Goal: Task Accomplishment & Management: Use online tool/utility

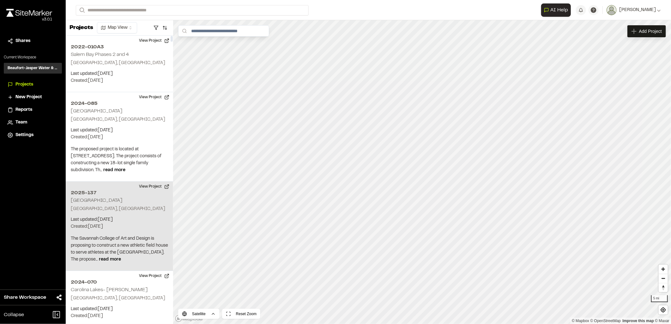
click at [104, 225] on p "Created: Sep 29, 2025" at bounding box center [119, 226] width 97 height 7
click at [146, 188] on button "View Project" at bounding box center [154, 187] width 38 height 10
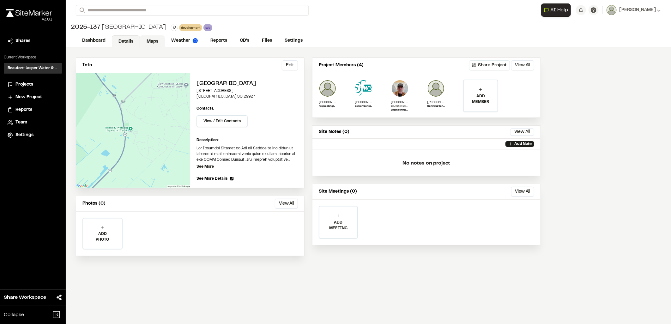
click at [157, 42] on link "Maps" at bounding box center [152, 41] width 25 height 12
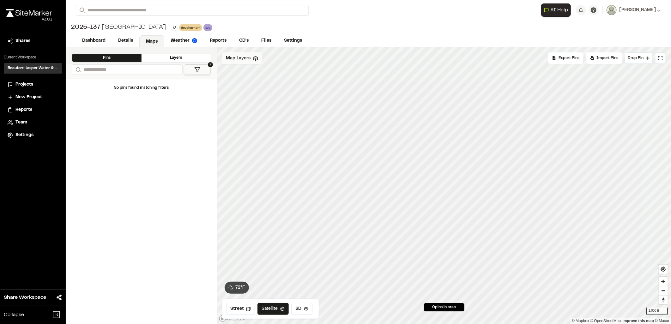
click at [241, 61] on span "Map Layers" at bounding box center [238, 58] width 25 height 7
click at [249, 75] on div "All Layers" at bounding box center [251, 72] width 59 height 12
click at [261, 58] on html "Close sidebar v 3.0.1 Shares Current Workspace Beaufort-Jasper Water & Sewer Au…" at bounding box center [335, 162] width 671 height 324
click at [249, 71] on link "Add Layer" at bounding box center [245, 72] width 47 height 11
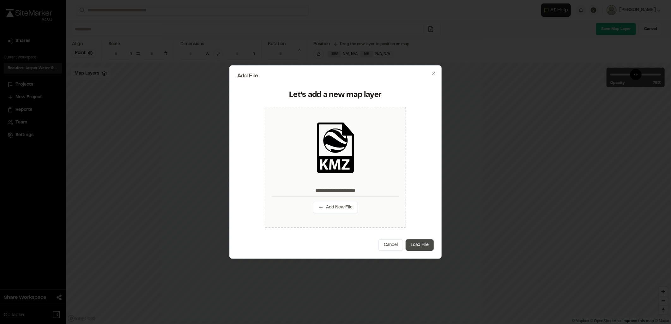
click at [418, 248] on button "Load File" at bounding box center [420, 244] width 28 height 11
type input "**********"
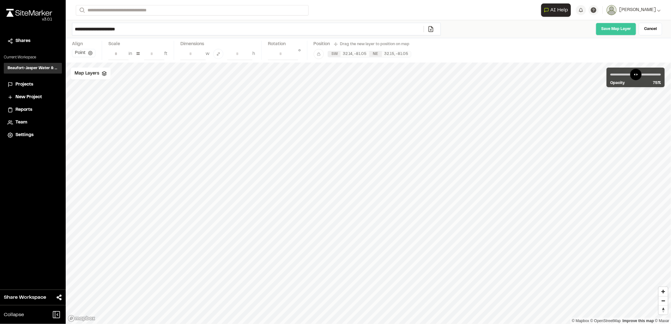
click at [627, 29] on link "Save Map Layer" at bounding box center [616, 29] width 40 height 13
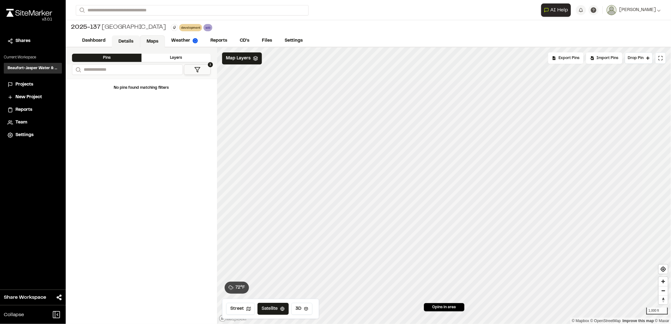
click at [135, 41] on link "Details" at bounding box center [126, 41] width 28 height 12
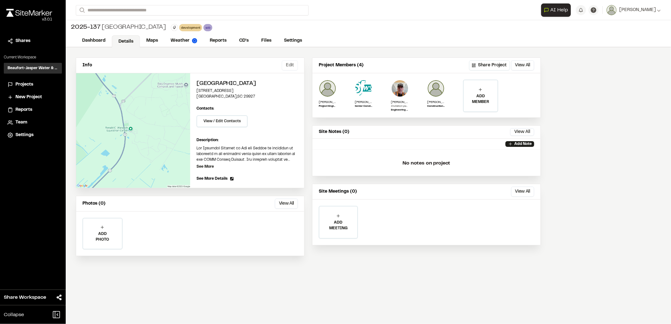
click at [290, 63] on button "Edit" at bounding box center [290, 65] width 16 height 10
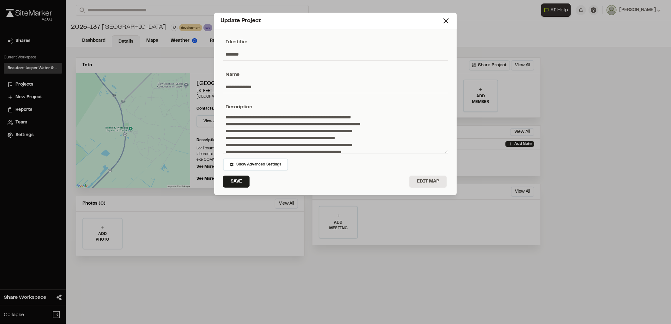
scroll to position [62, 0]
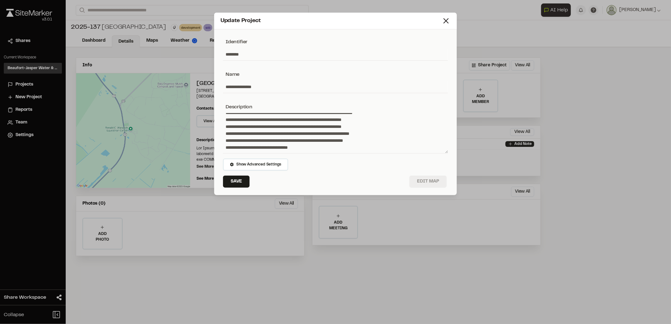
click at [429, 182] on button "Edit Map" at bounding box center [427, 182] width 37 height 12
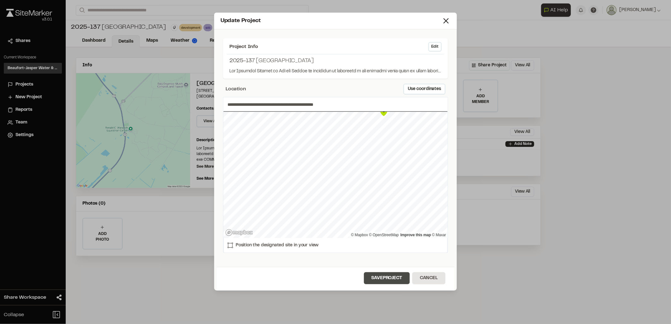
click at [386, 279] on button "Save Project" at bounding box center [387, 278] width 46 height 12
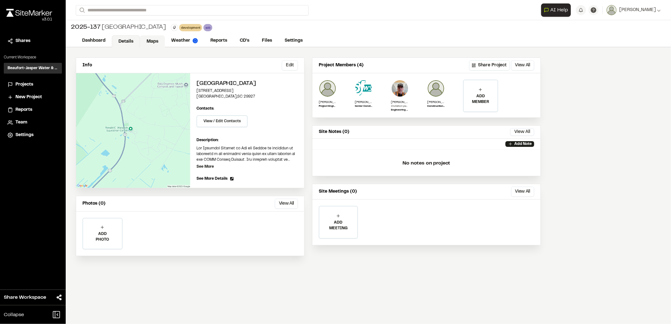
click at [157, 41] on link "Maps" at bounding box center [152, 41] width 25 height 12
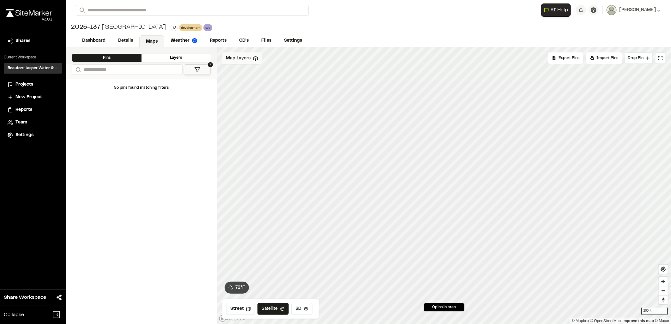
click at [248, 60] on span "Map Layers" at bounding box center [238, 58] width 25 height 7
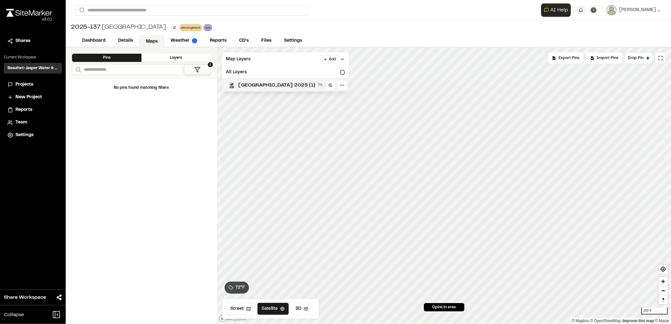
click at [269, 83] on span "[GEOGRAPHIC_DATA] 2025 (1)" at bounding box center [276, 86] width 77 height 8
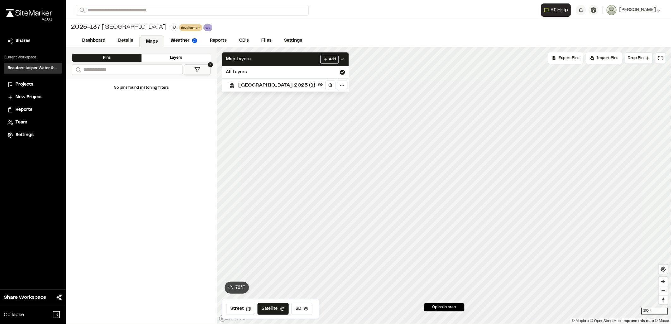
click at [255, 82] on span "[GEOGRAPHIC_DATA] 2025 (1)" at bounding box center [276, 86] width 77 height 8
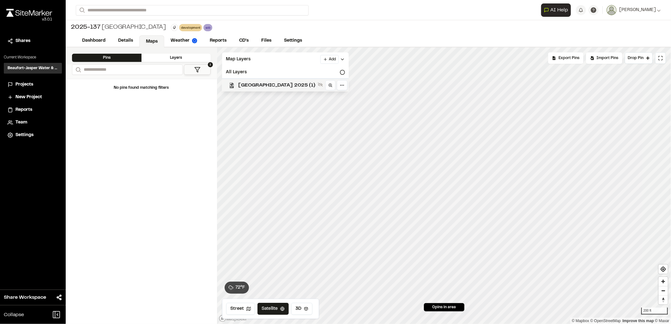
click at [255, 82] on span "[GEOGRAPHIC_DATA] 2025 (1)" at bounding box center [276, 86] width 77 height 8
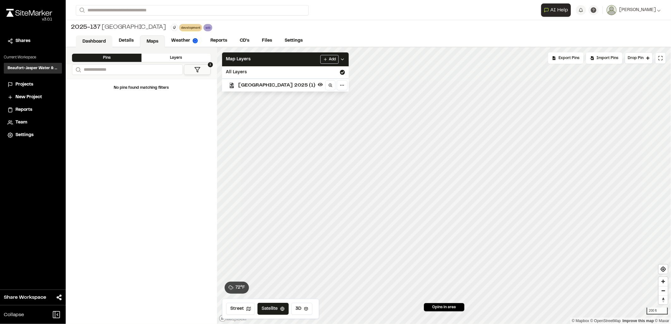
click at [95, 38] on link "Dashboard" at bounding box center [94, 41] width 37 height 12
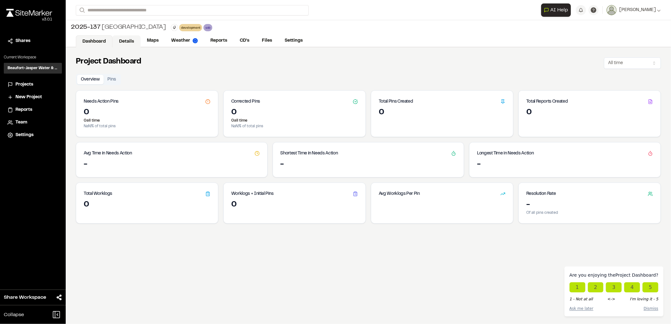
click at [130, 39] on link "Details" at bounding box center [126, 41] width 28 height 12
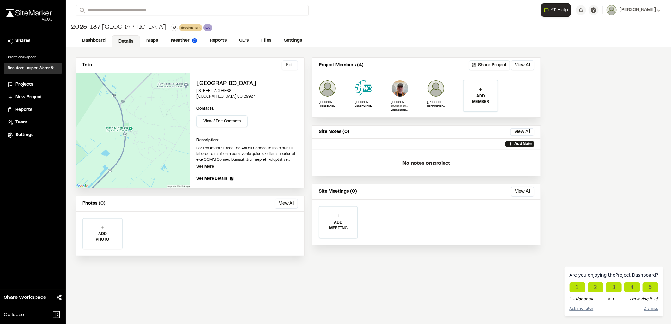
click at [294, 65] on button "Edit" at bounding box center [290, 65] width 16 height 10
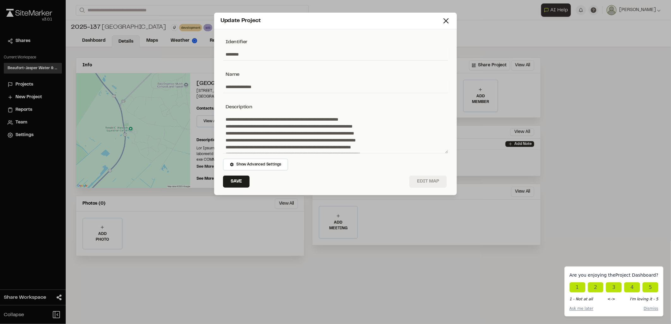
click at [436, 180] on button "Edit Map" at bounding box center [427, 182] width 37 height 12
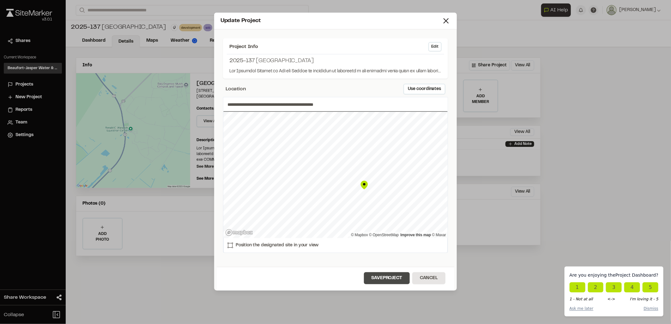
click at [381, 277] on button "Save Project" at bounding box center [387, 278] width 46 height 12
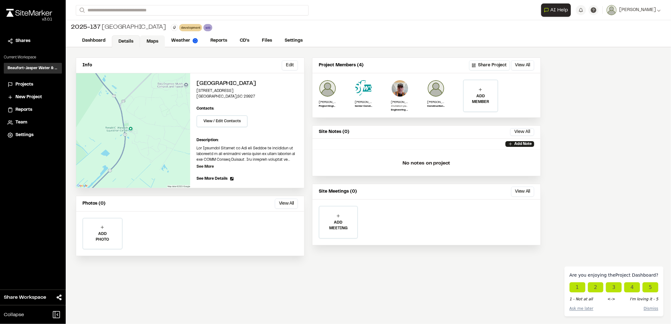
click at [162, 40] on link "Maps" at bounding box center [152, 41] width 25 height 12
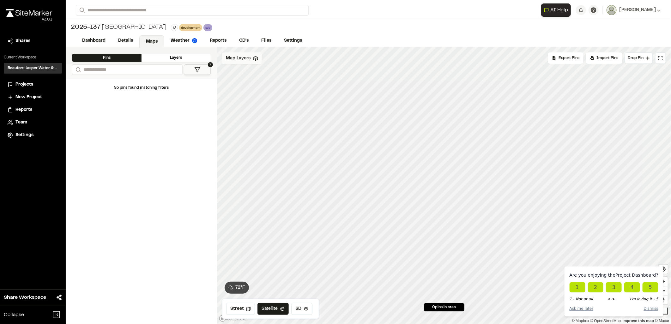
click at [247, 60] on span "Map Layers" at bounding box center [238, 58] width 25 height 7
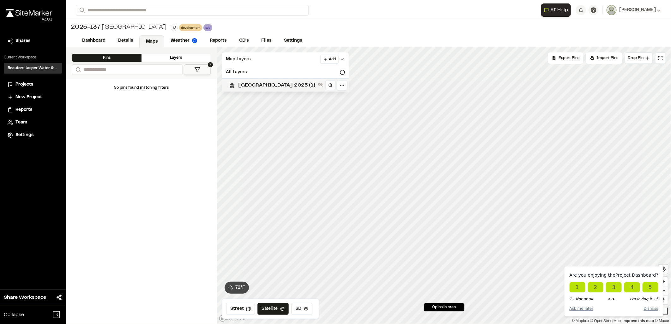
click at [261, 82] on span "[GEOGRAPHIC_DATA] 2025 (1)" at bounding box center [276, 86] width 77 height 8
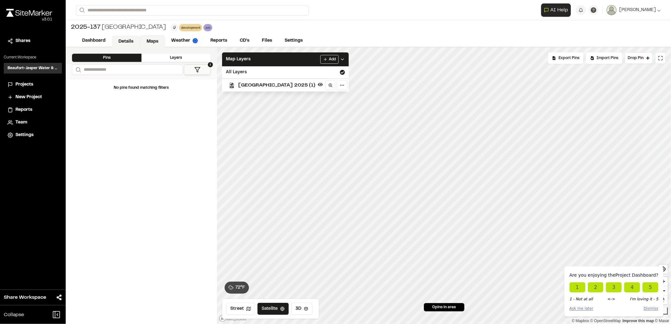
click at [129, 36] on link "Details" at bounding box center [126, 41] width 28 height 12
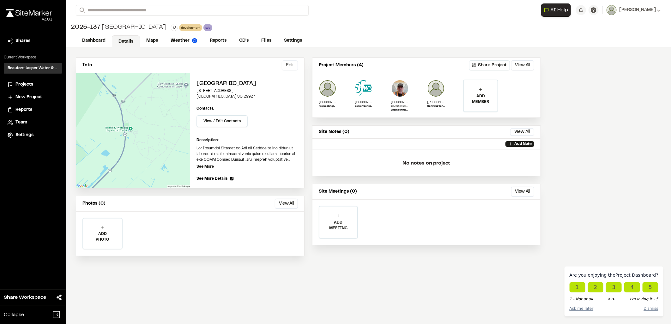
click at [285, 68] on button "Edit" at bounding box center [290, 65] width 16 height 10
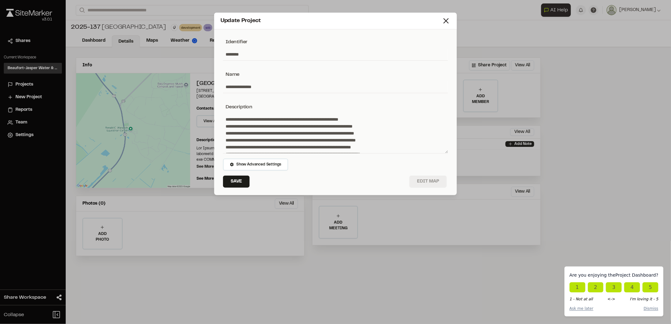
click at [437, 179] on button "Edit Map" at bounding box center [427, 182] width 37 height 12
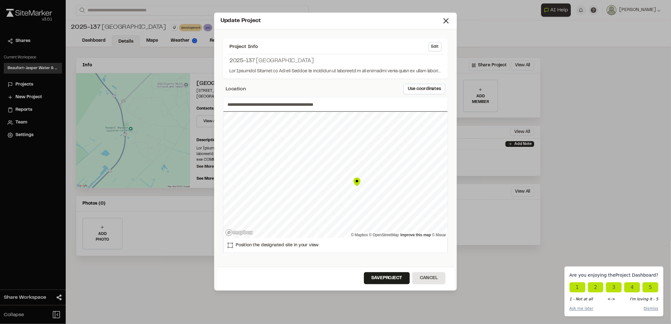
click at [397, 285] on div "Save Project Cancel" at bounding box center [336, 279] width 238 height 24
click at [390, 280] on button "Save Project" at bounding box center [387, 278] width 46 height 12
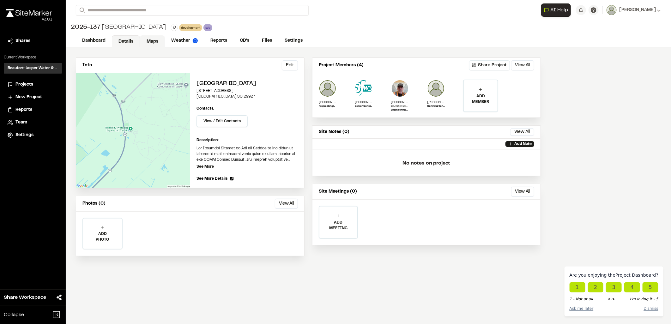
click at [155, 40] on link "Maps" at bounding box center [152, 41] width 25 height 12
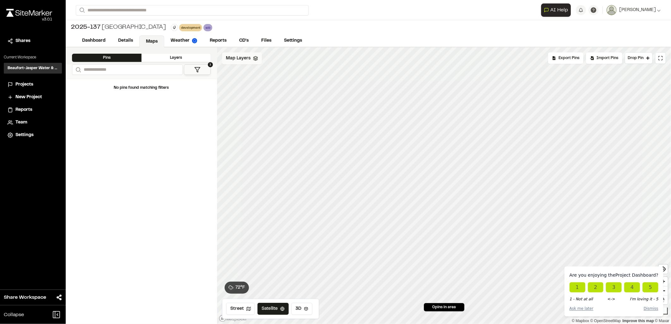
click at [251, 61] on div "Map Layers" at bounding box center [242, 58] width 40 height 12
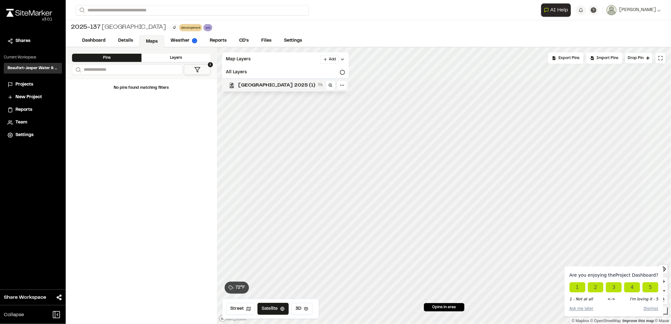
click at [257, 83] on span "[GEOGRAPHIC_DATA] 2025 (1)" at bounding box center [276, 86] width 77 height 8
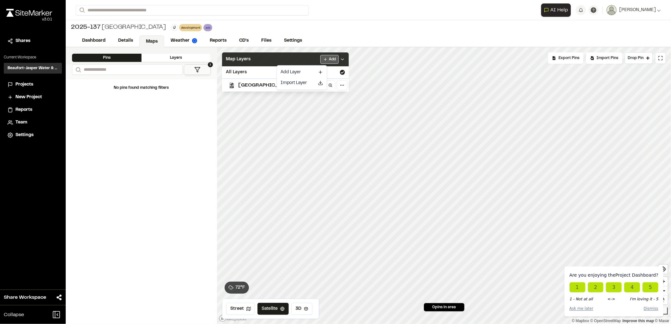
click at [313, 55] on html "Are you enjoying the Project Dashboard ? 1 2 3 4 5 1 - Not at all <-> I'm lovin…" at bounding box center [335, 162] width 671 height 324
click at [295, 75] on link "Add Layer" at bounding box center [301, 72] width 47 height 11
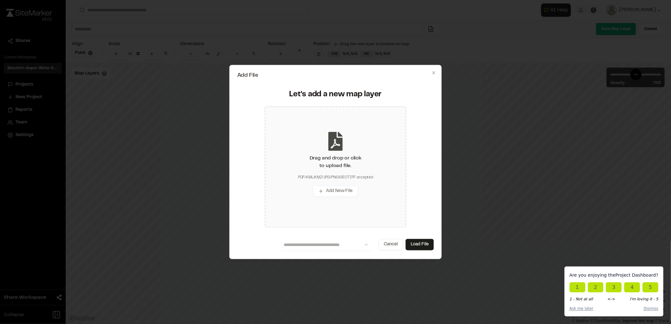
click at [334, 134] on icon at bounding box center [336, 141] width 14 height 19
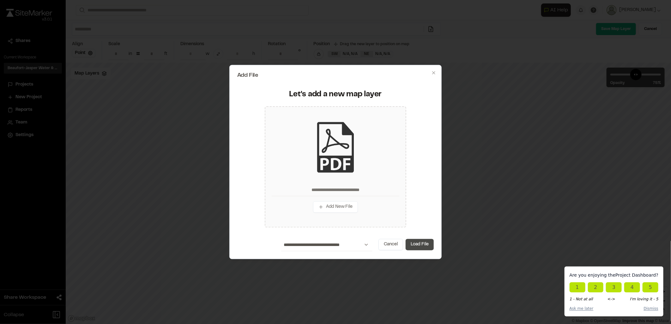
click at [424, 244] on button "Load File" at bounding box center [420, 244] width 28 height 11
type input "**********"
type input "****"
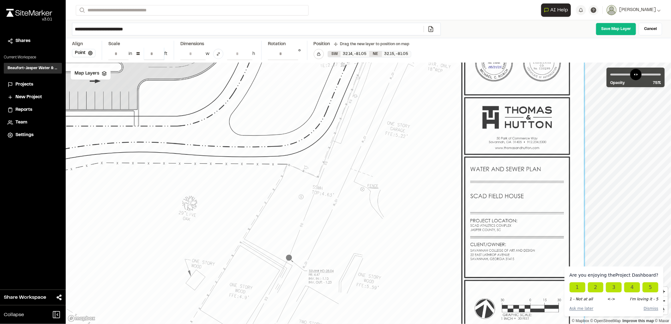
click at [152, 51] on input "**" at bounding box center [154, 54] width 20 height 12
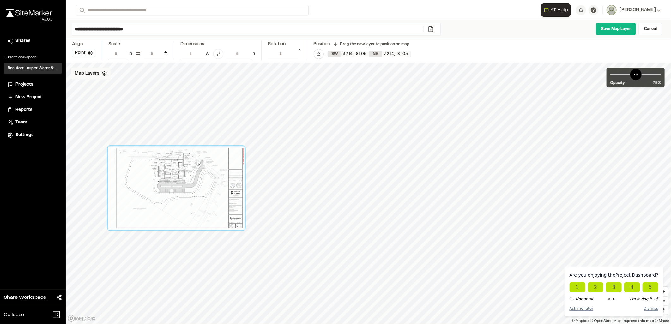
click at [81, 74] on span "Map Layers" at bounding box center [87, 73] width 25 height 7
click at [102, 100] on span "[GEOGRAPHIC_DATA] 2025 (1)" at bounding box center [125, 101] width 77 height 8
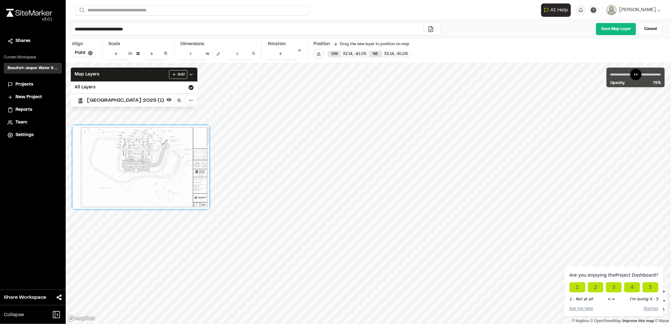
drag, startPoint x: 157, startPoint y: 189, endPoint x: 121, endPoint y: 168, distance: 42.2
click at [122, 168] on div at bounding box center [141, 167] width 136 height 83
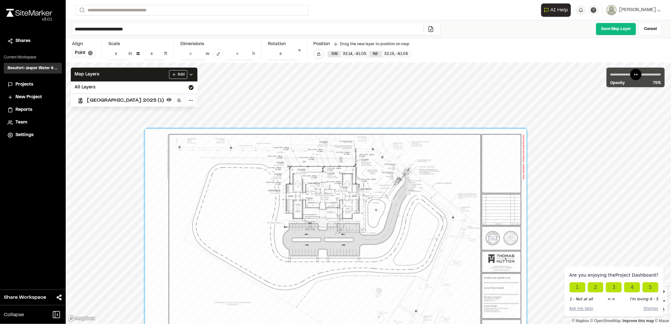
drag, startPoint x: 198, startPoint y: 179, endPoint x: 334, endPoint y: 263, distance: 159.0
click at [334, 264] on div at bounding box center [335, 245] width 381 height 233
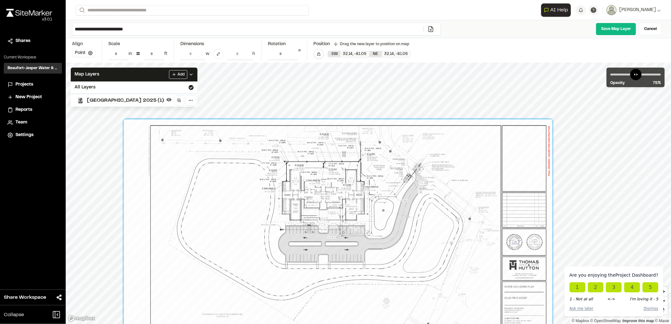
click at [84, 54] on button "Point" at bounding box center [83, 53] width 23 height 8
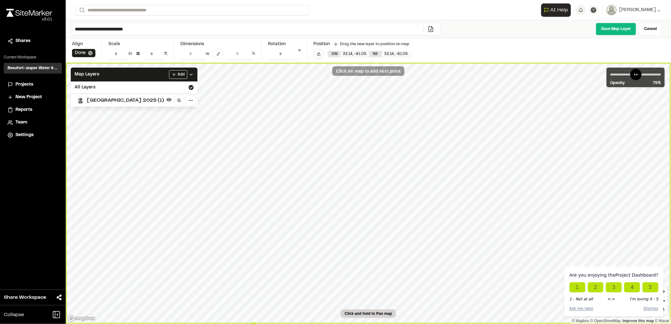
type input "**********"
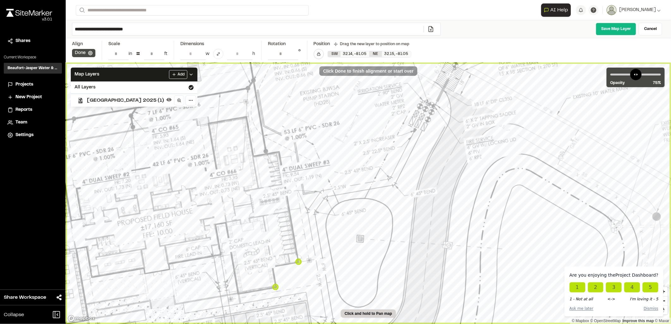
click at [84, 54] on button "Done" at bounding box center [83, 53] width 23 height 8
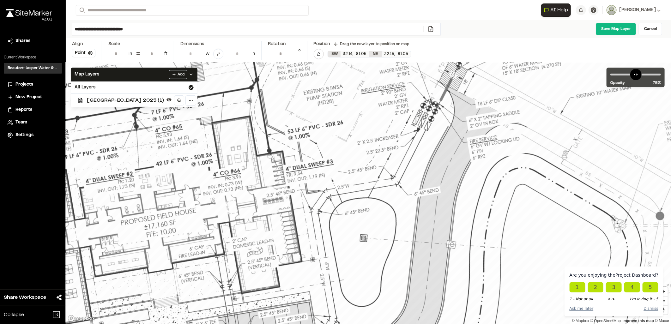
drag, startPoint x: 445, startPoint y: 174, endPoint x: 448, endPoint y: 174, distance: 3.5
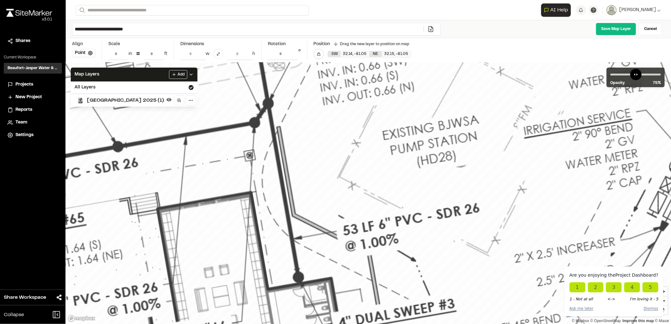
drag, startPoint x: 324, startPoint y: 114, endPoint x: 318, endPoint y: 112, distance: 6.0
click at [150, 53] on input "**********" at bounding box center [154, 54] width 20 height 12
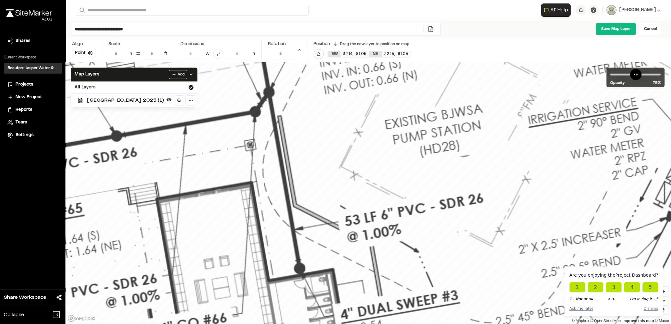
type input "**"
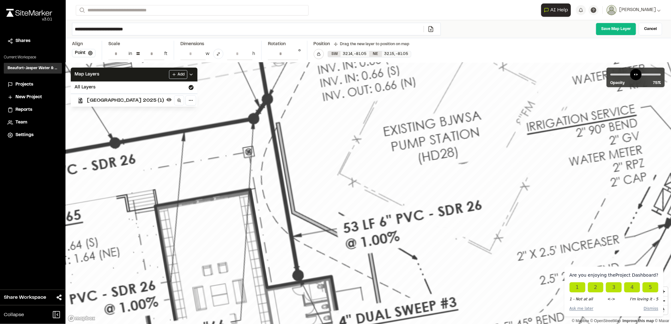
drag, startPoint x: 228, startPoint y: 142, endPoint x: 226, endPoint y: 149, distance: 7.1
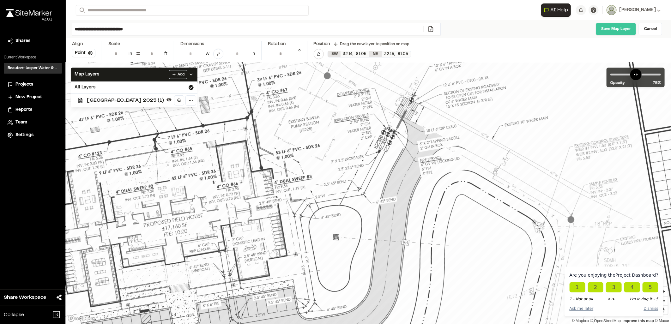
click at [600, 32] on link "Save Map Layer" at bounding box center [616, 29] width 40 height 13
